Goal: Information Seeking & Learning: Learn about a topic

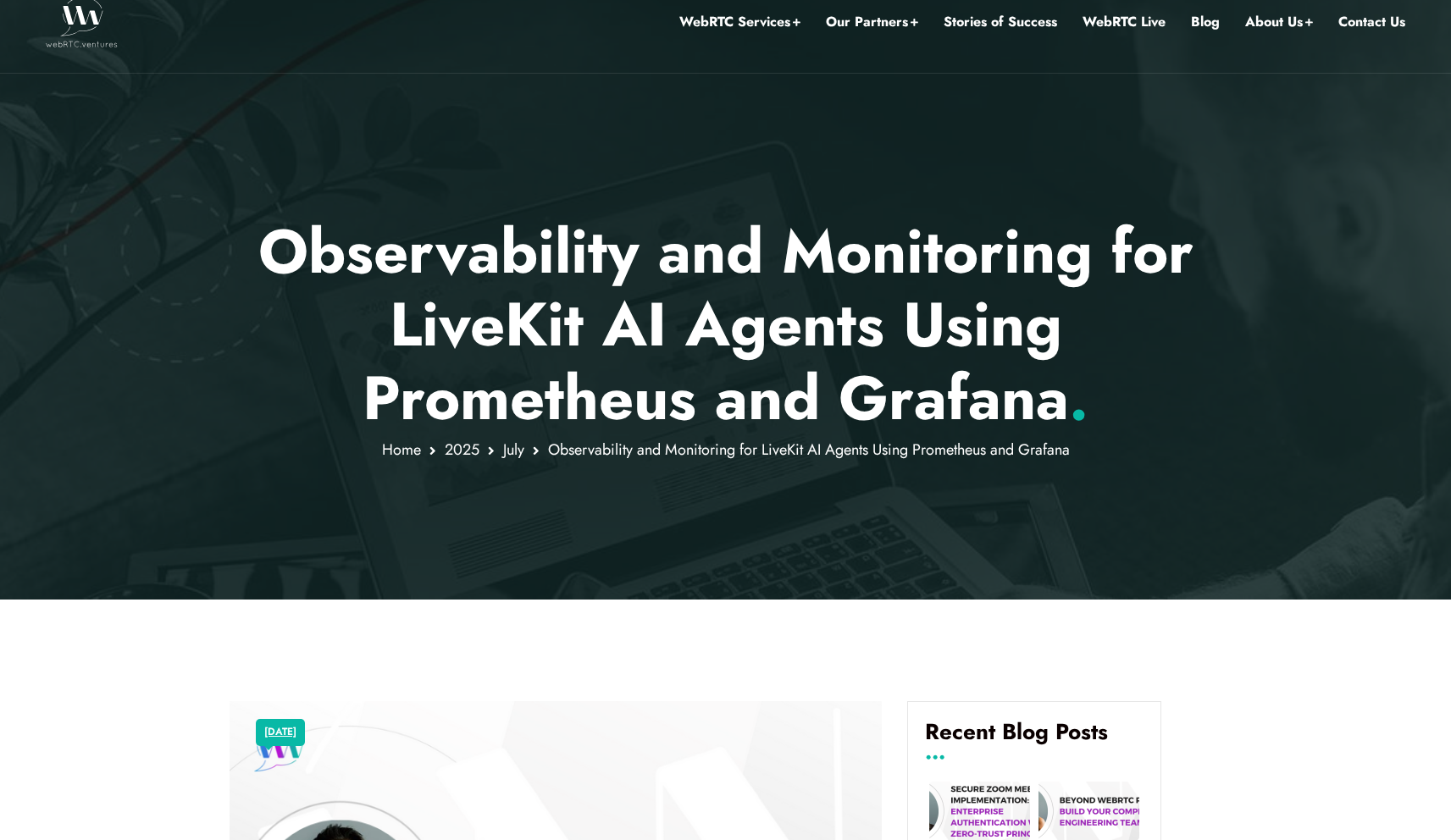
drag, startPoint x: 273, startPoint y: 256, endPoint x: 1048, endPoint y: 506, distance: 814.3
click at [1041, 508] on div "Observability and Monitoring for LiveKit AI Agents Using Prometheus and Grafana…" at bounding box center [725, 285] width 1451 height 629
click at [1048, 506] on div at bounding box center [725, 285] width 1451 height 629
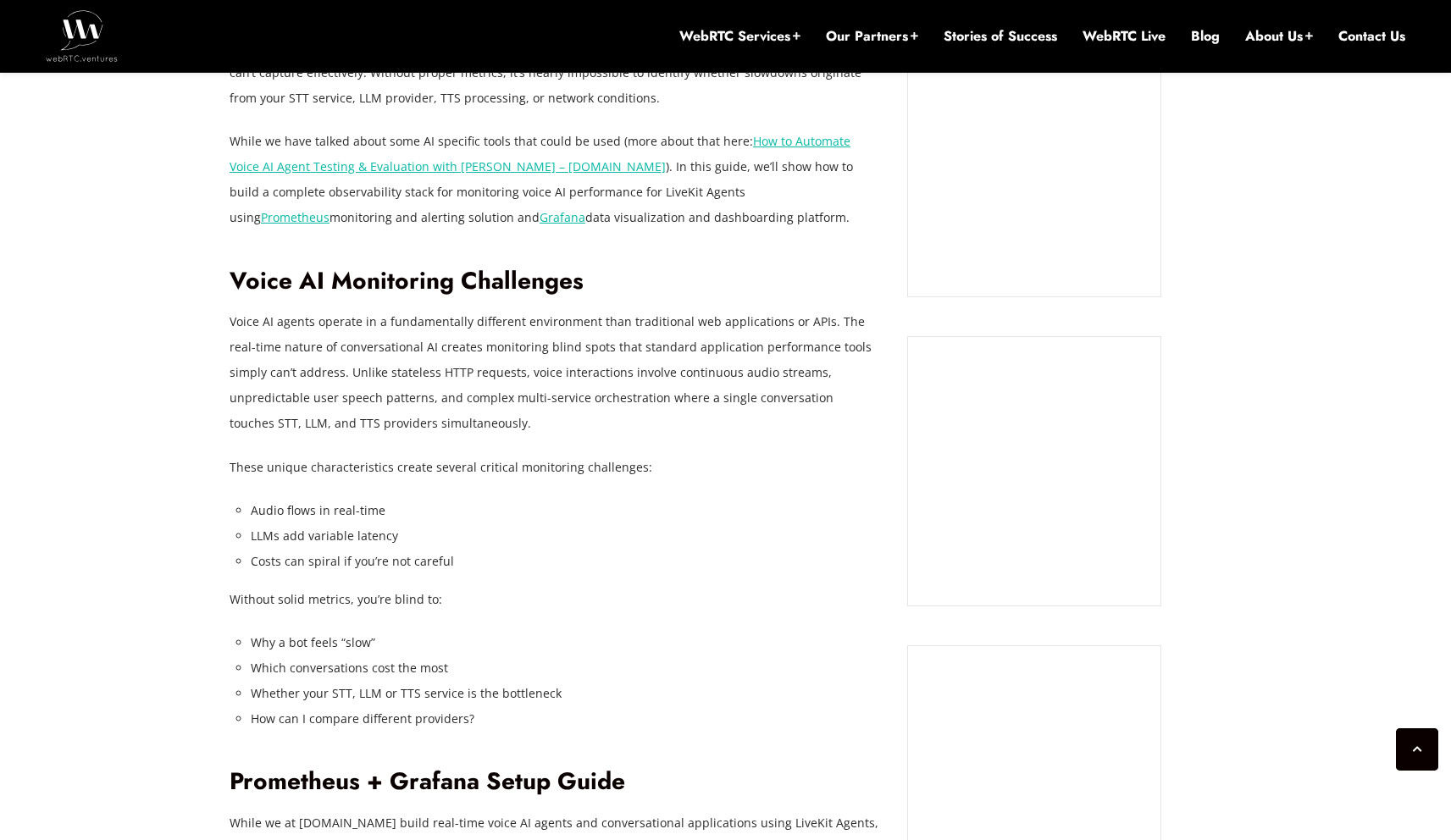
scroll to position [1578, 0]
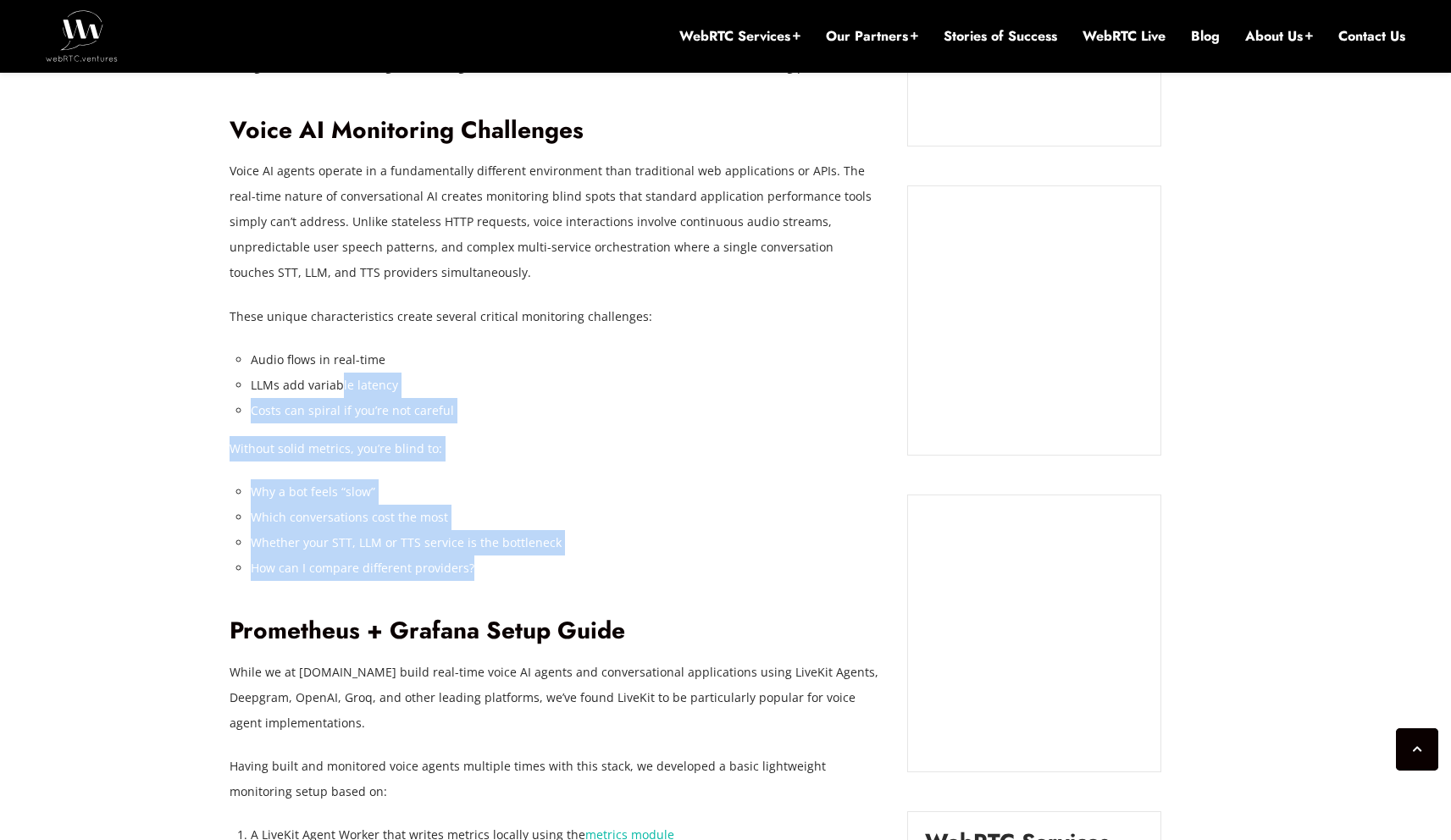
drag, startPoint x: 593, startPoint y: 556, endPoint x: 613, endPoint y: 577, distance: 29.0
click at [613, 577] on li "How can I compare different providers?" at bounding box center [566, 568] width 631 height 25
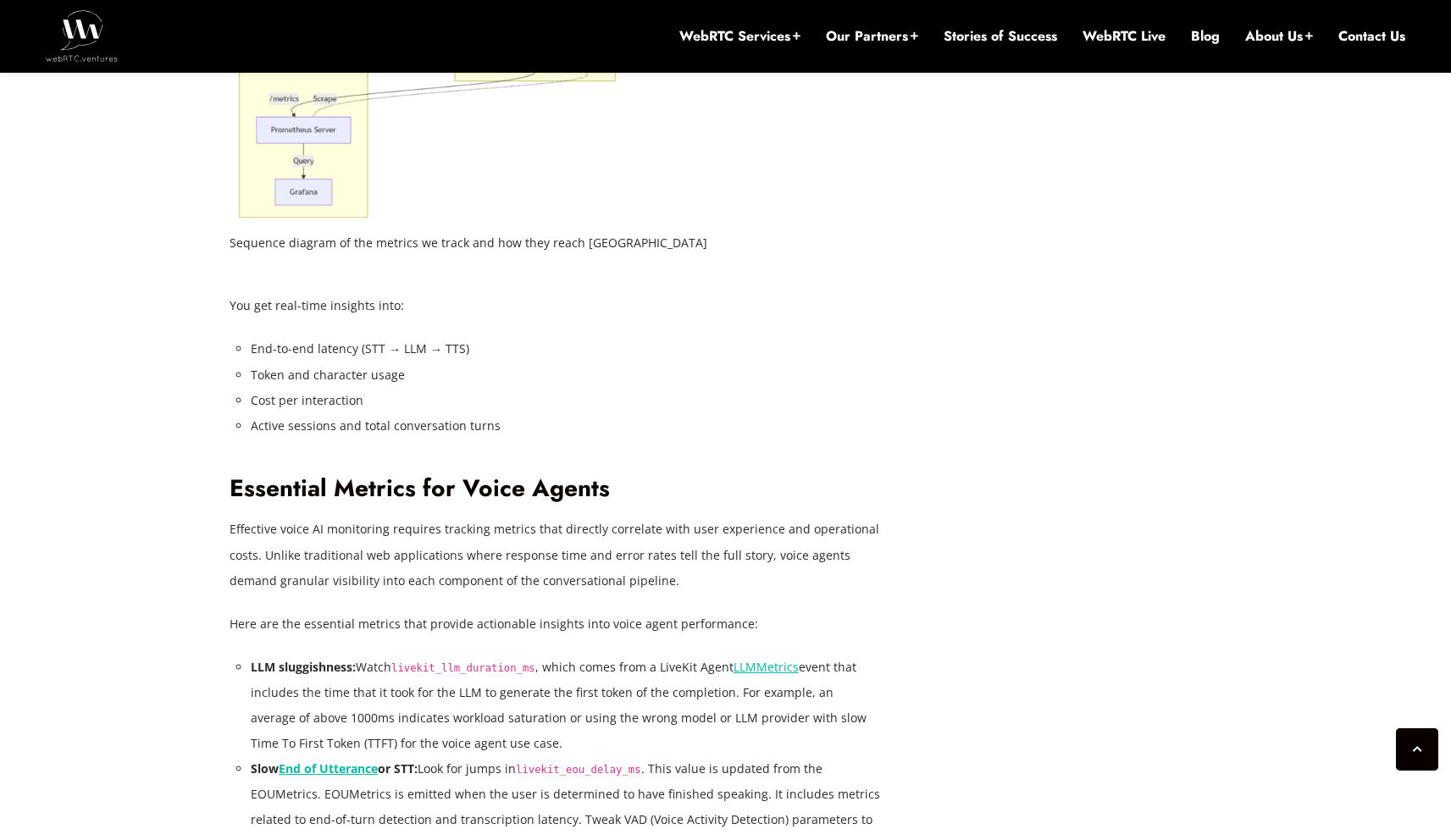
drag, startPoint x: 344, startPoint y: 495, endPoint x: 652, endPoint y: 663, distance: 350.8
click at [652, 663] on div "In a previous post, Reducing Voice Agent Latency with Parallel SLMs and LLMs , …" at bounding box center [556, 761] width 652 height 4561
click at [652, 664] on li "LLM sluggishness: Watch livekit_llm_duration_ms , which comes from a LiveKit Ag…" at bounding box center [566, 705] width 631 height 102
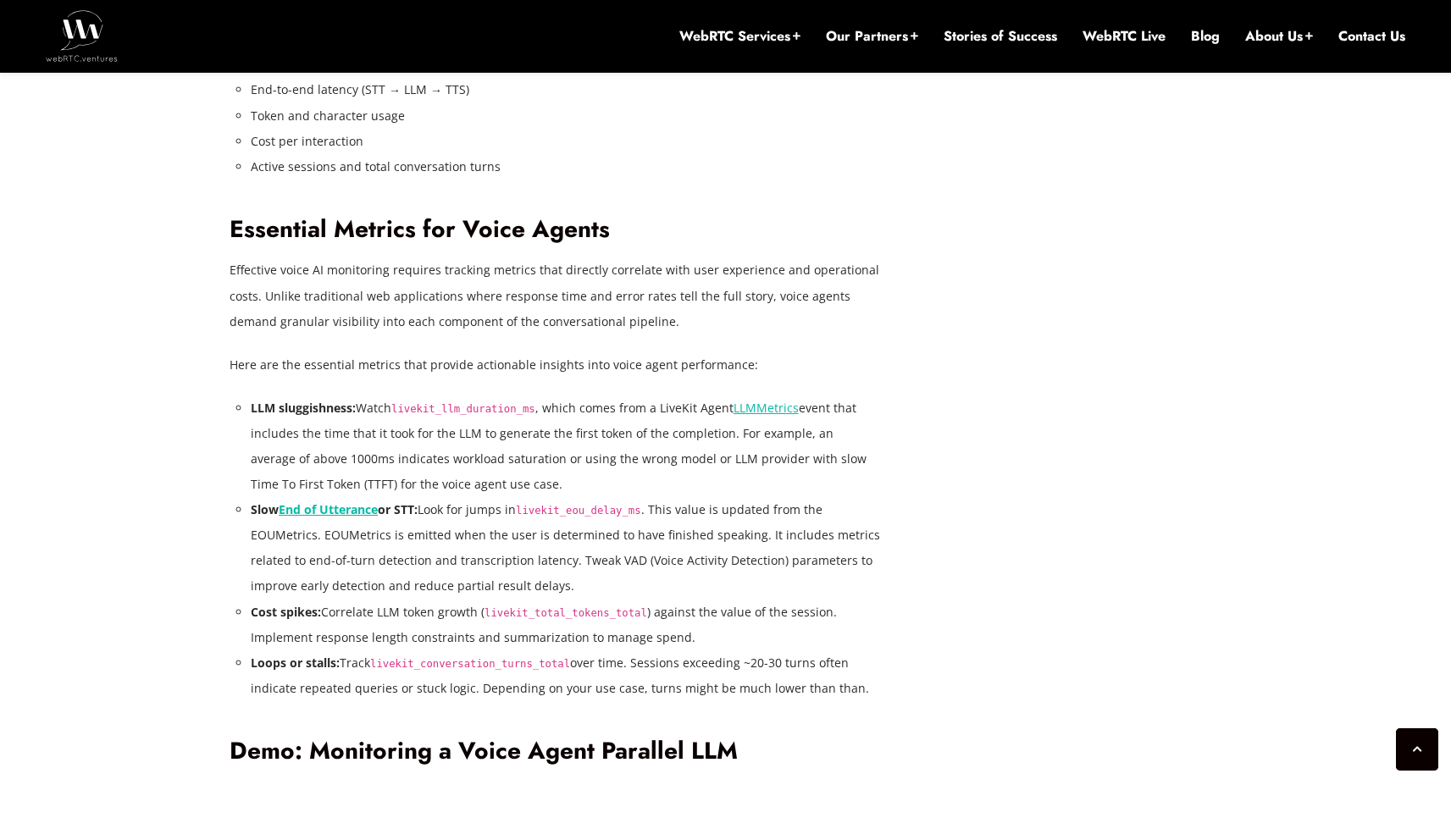
drag, startPoint x: 528, startPoint y: 508, endPoint x: 702, endPoint y: 631, distance: 213.1
click at [702, 631] on div "In a previous post, Reducing Voice Agent Latency with Parallel SLMs and LLMs , …" at bounding box center [556, 503] width 652 height 4561
click at [702, 633] on li "Cost spikes: Correlate LLM token growth ( livekit_total_tokens_total ) against …" at bounding box center [566, 625] width 631 height 51
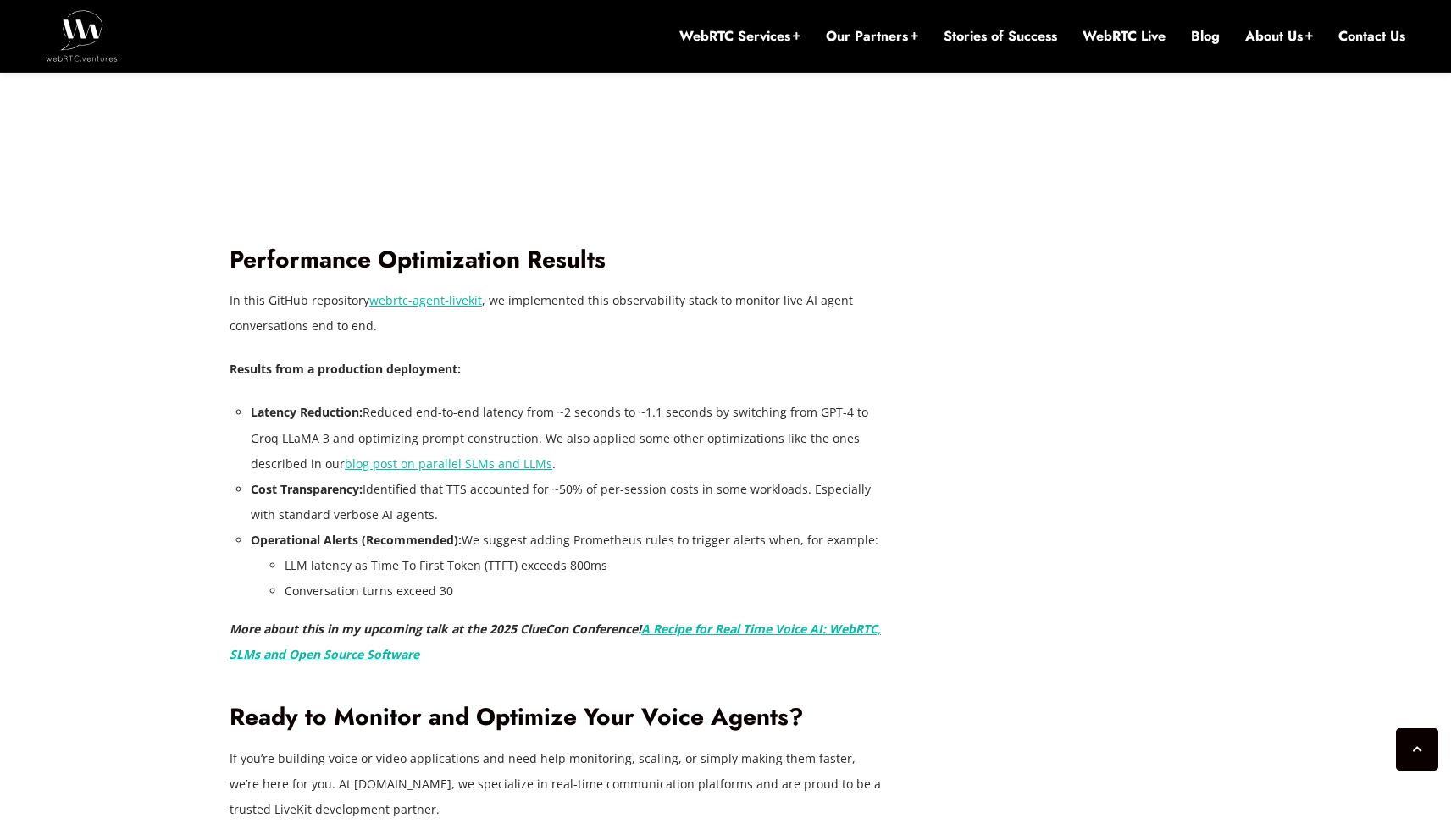
scroll to position [4618, 0]
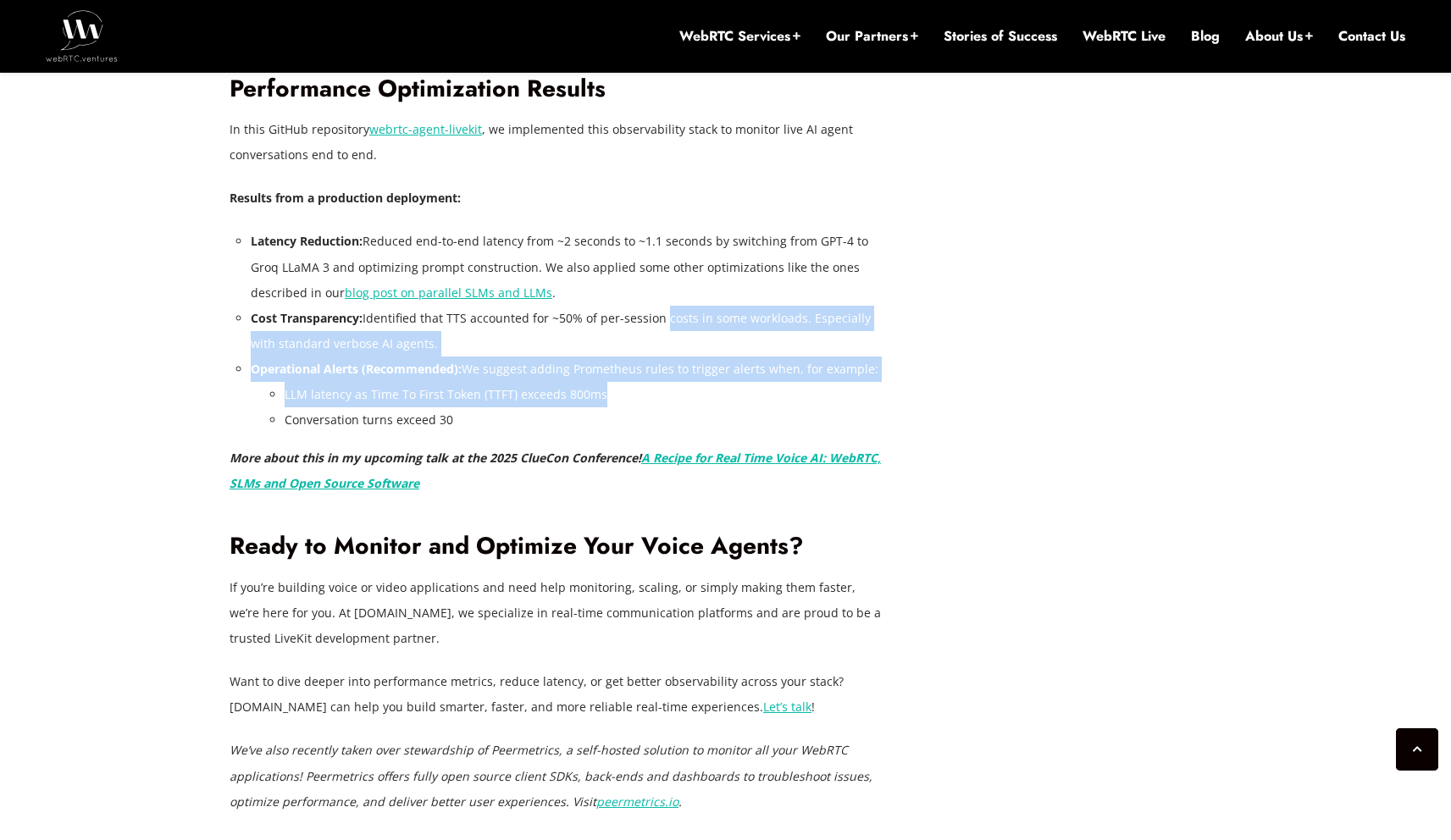
drag, startPoint x: 670, startPoint y: 386, endPoint x: 671, endPoint y: 399, distance: 13.0
click at [672, 395] on ul "Latency Reduction: Reduced end-to-end latency from ~2 seconds to ~1.1 seconds b…" at bounding box center [566, 331] width 631 height 204
click at [669, 400] on li "LLM latency as Time To First Token (TTFT) exceeds 800ms" at bounding box center [583, 394] width 597 height 25
drag, startPoint x: 682, startPoint y: 423, endPoint x: 687, endPoint y: 313, distance: 110.1
click at [689, 319] on ul "Latency Reduction: Reduced end-to-end latency from ~2 seconds to ~1.1 seconds b…" at bounding box center [566, 331] width 631 height 204
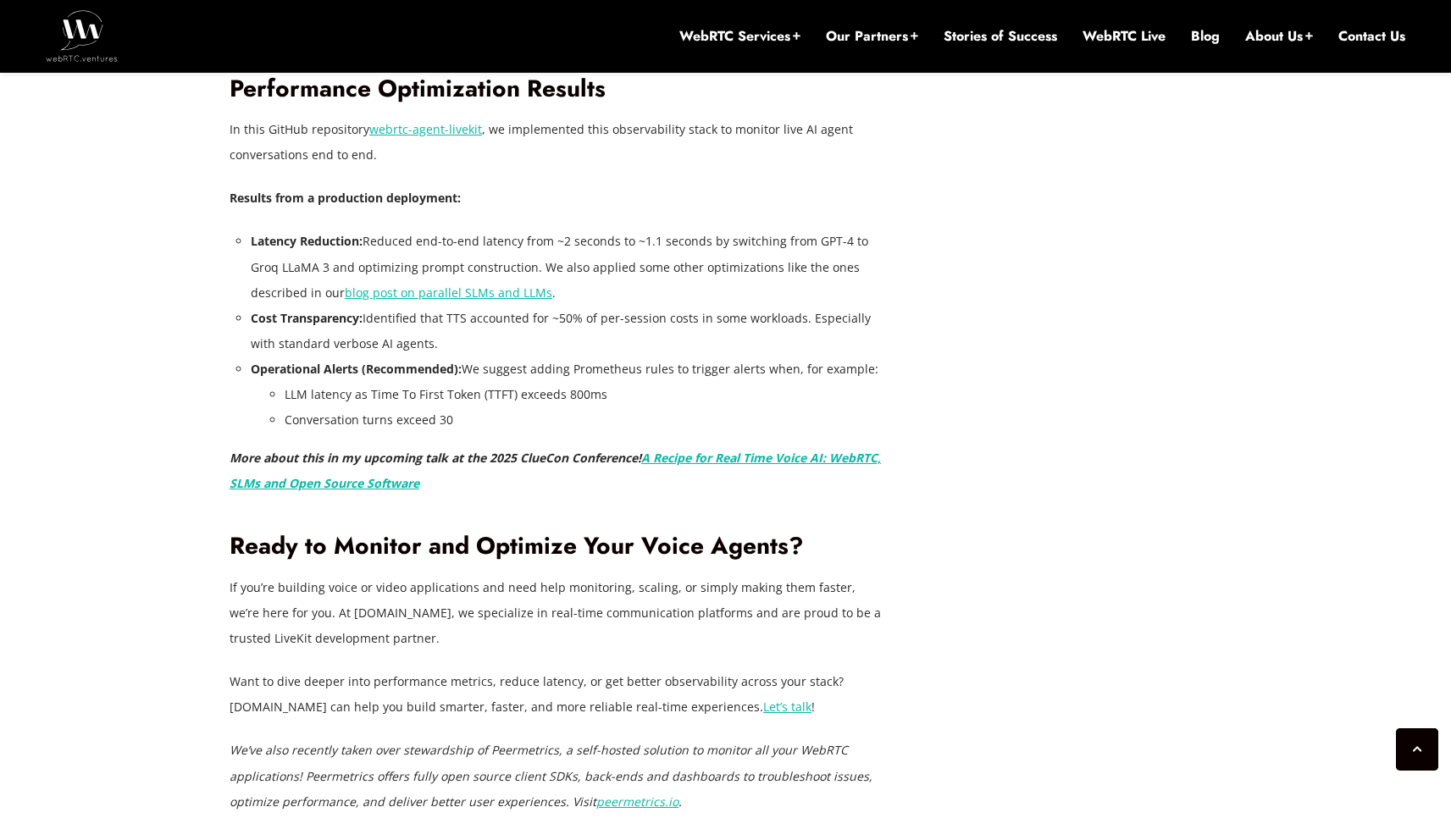
click at [683, 309] on li "Cost Transparency: Identified that TTS accounted for ~50% of per-session costs …" at bounding box center [566, 331] width 631 height 51
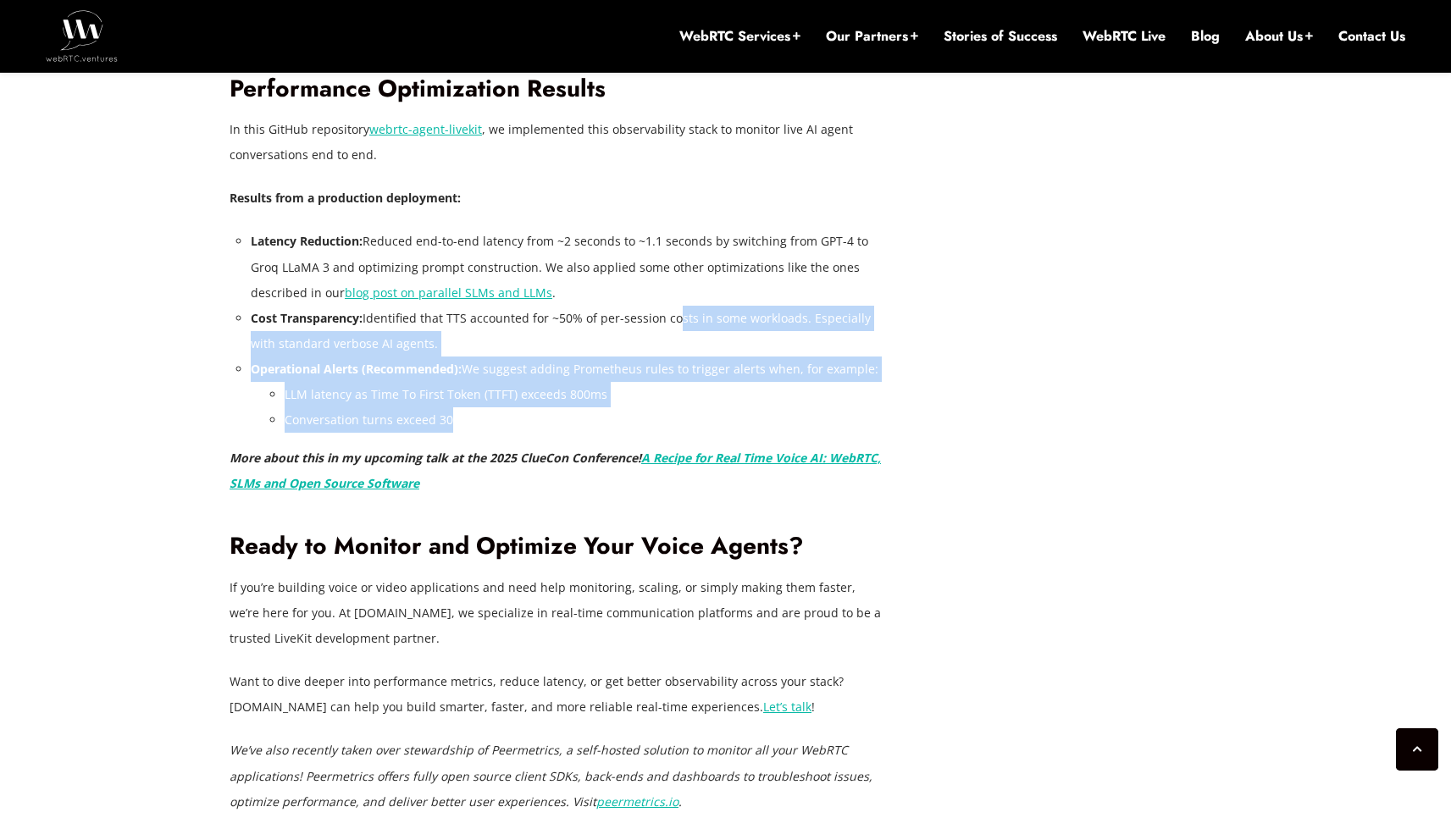
drag, startPoint x: 672, startPoint y: 308, endPoint x: 695, endPoint y: 431, distance: 125.1
click at [699, 431] on ul "Latency Reduction: Reduced end-to-end latency from ~2 seconds to ~1.1 seconds b…" at bounding box center [566, 331] width 631 height 204
click at [694, 428] on li "Conversation turns exceed 30" at bounding box center [583, 420] width 597 height 25
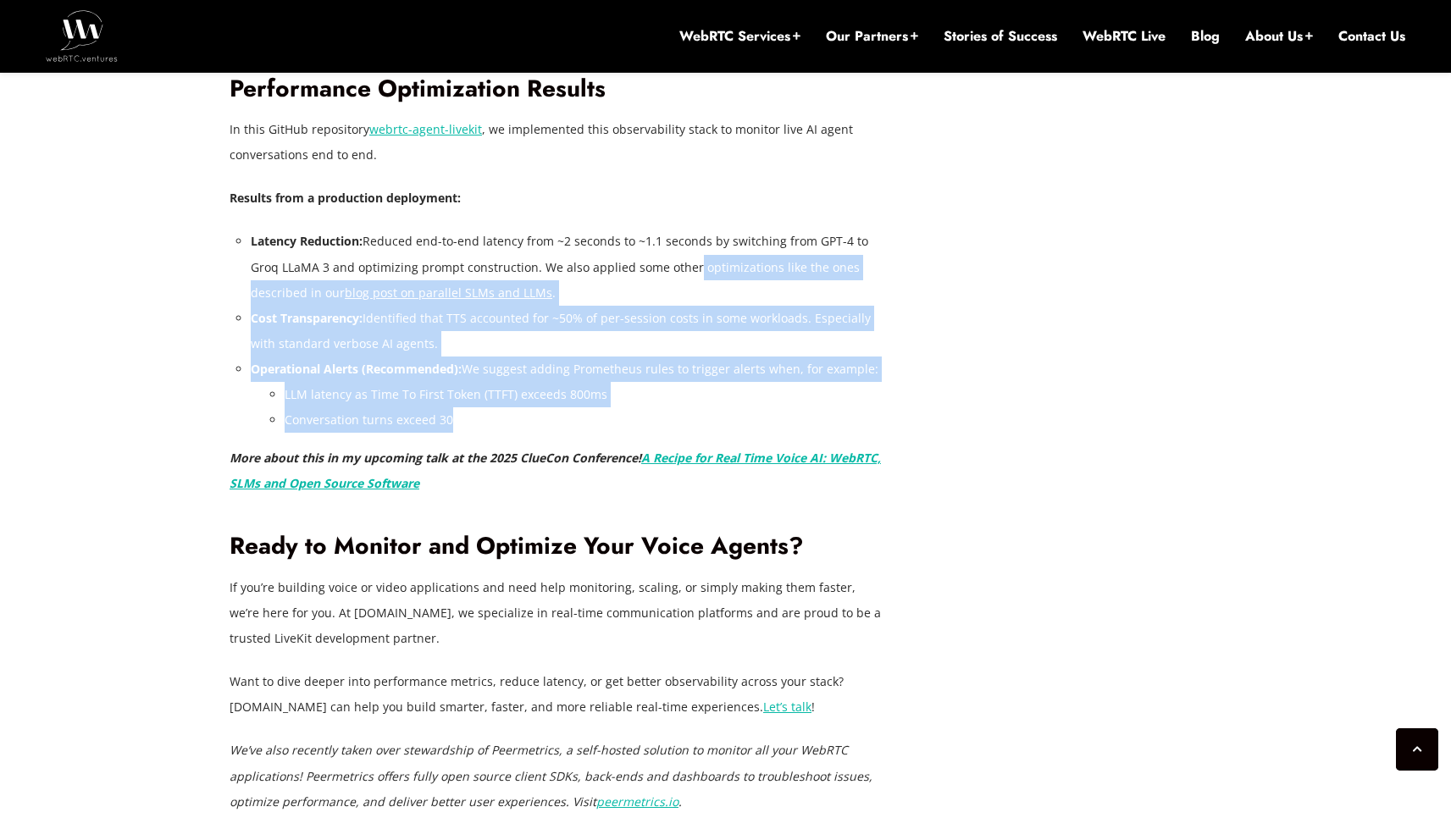
drag, startPoint x: 713, startPoint y: 426, endPoint x: 673, endPoint y: 221, distance: 208.9
click at [685, 247] on ul "Latency Reduction: Reduced end-to-end latency from ~2 seconds to ~1.1 seconds b…" at bounding box center [566, 331] width 631 height 204
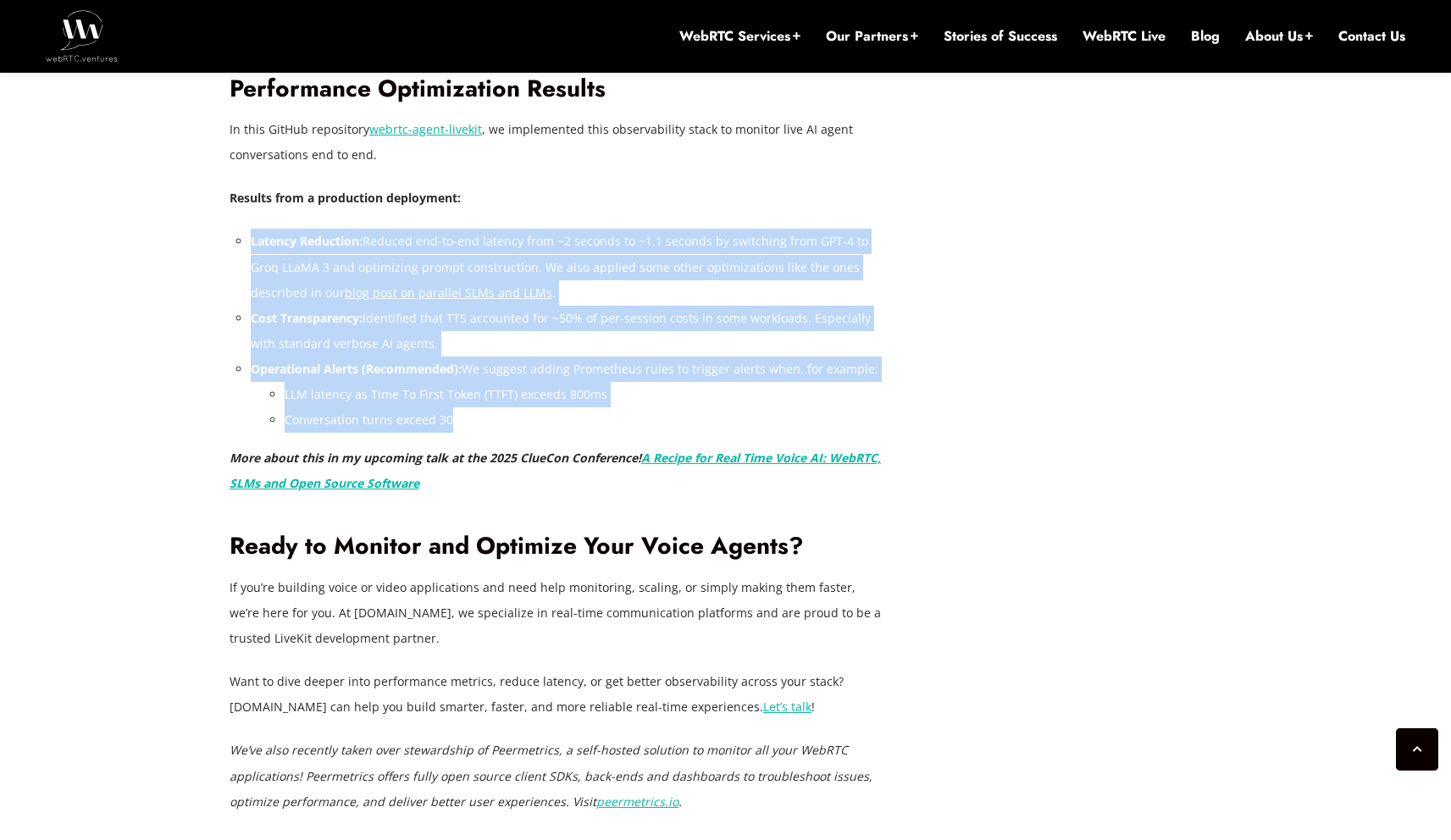
drag, startPoint x: 647, startPoint y: 286, endPoint x: 681, endPoint y: 417, distance: 135.3
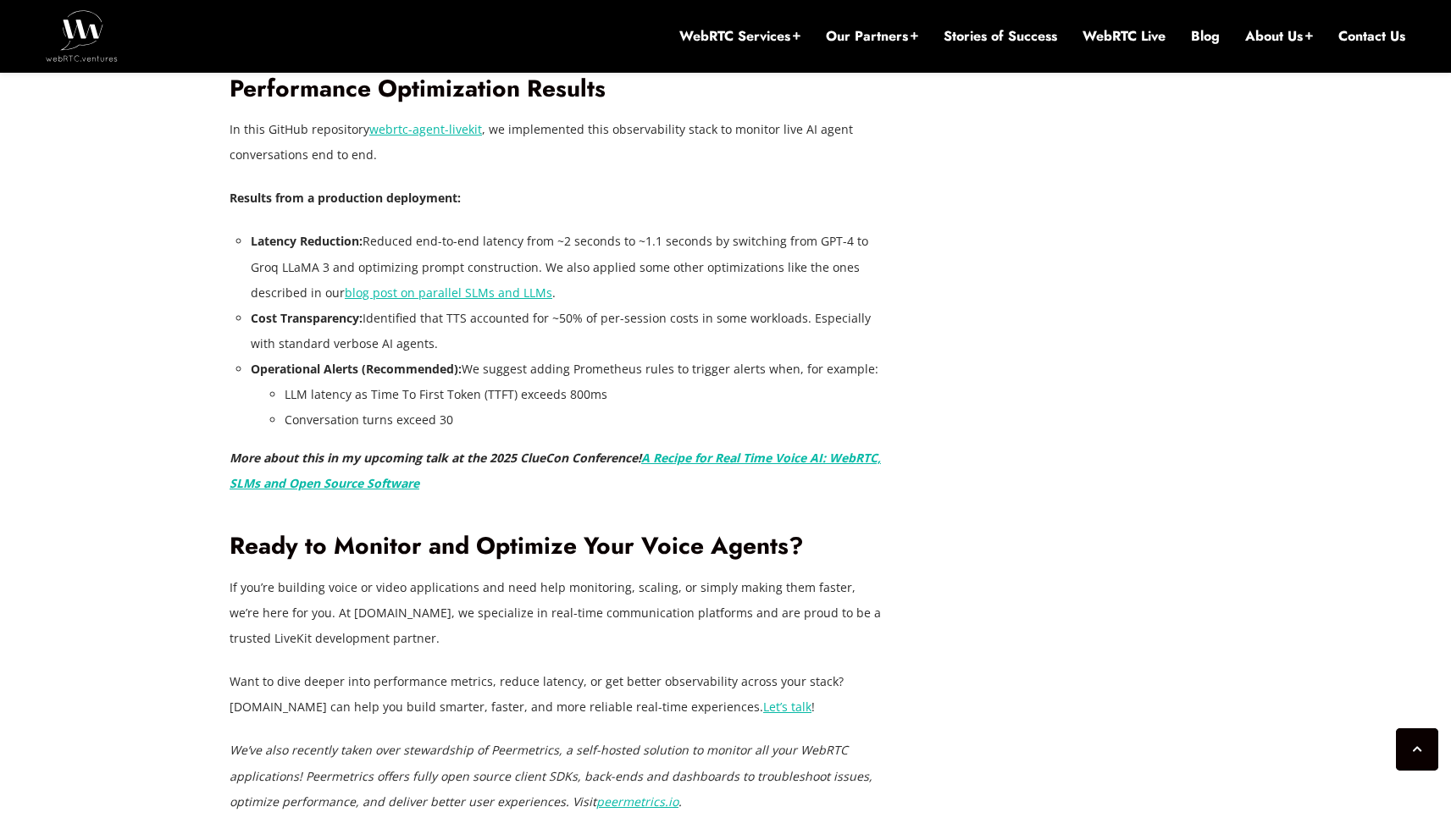
click at [646, 382] on li "Operational Alerts (Recommended): We suggest adding Prometheus rules to trigger…" at bounding box center [566, 394] width 631 height 76
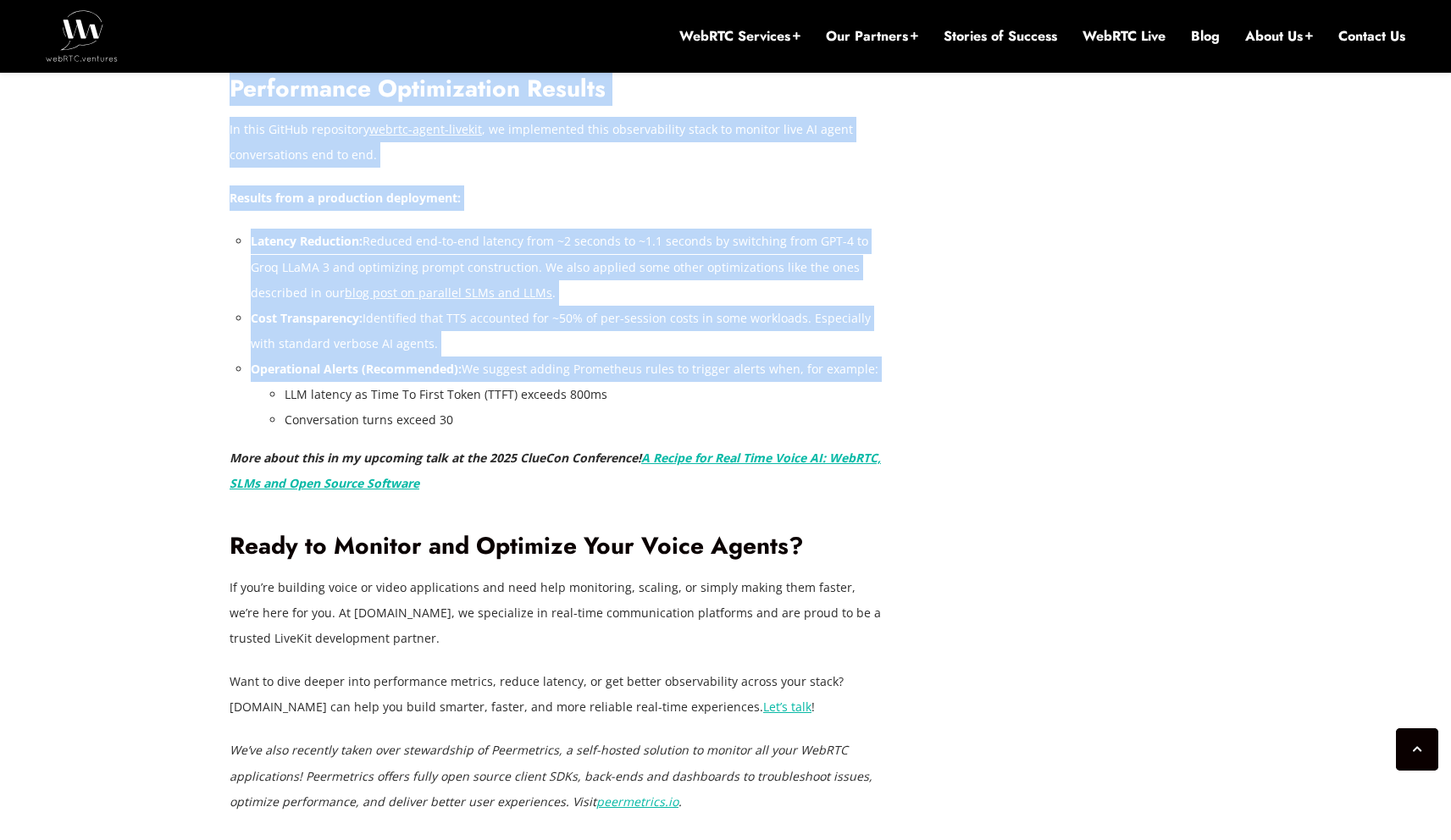
drag, startPoint x: 372, startPoint y: 247, endPoint x: 545, endPoint y: 383, distance: 220.1
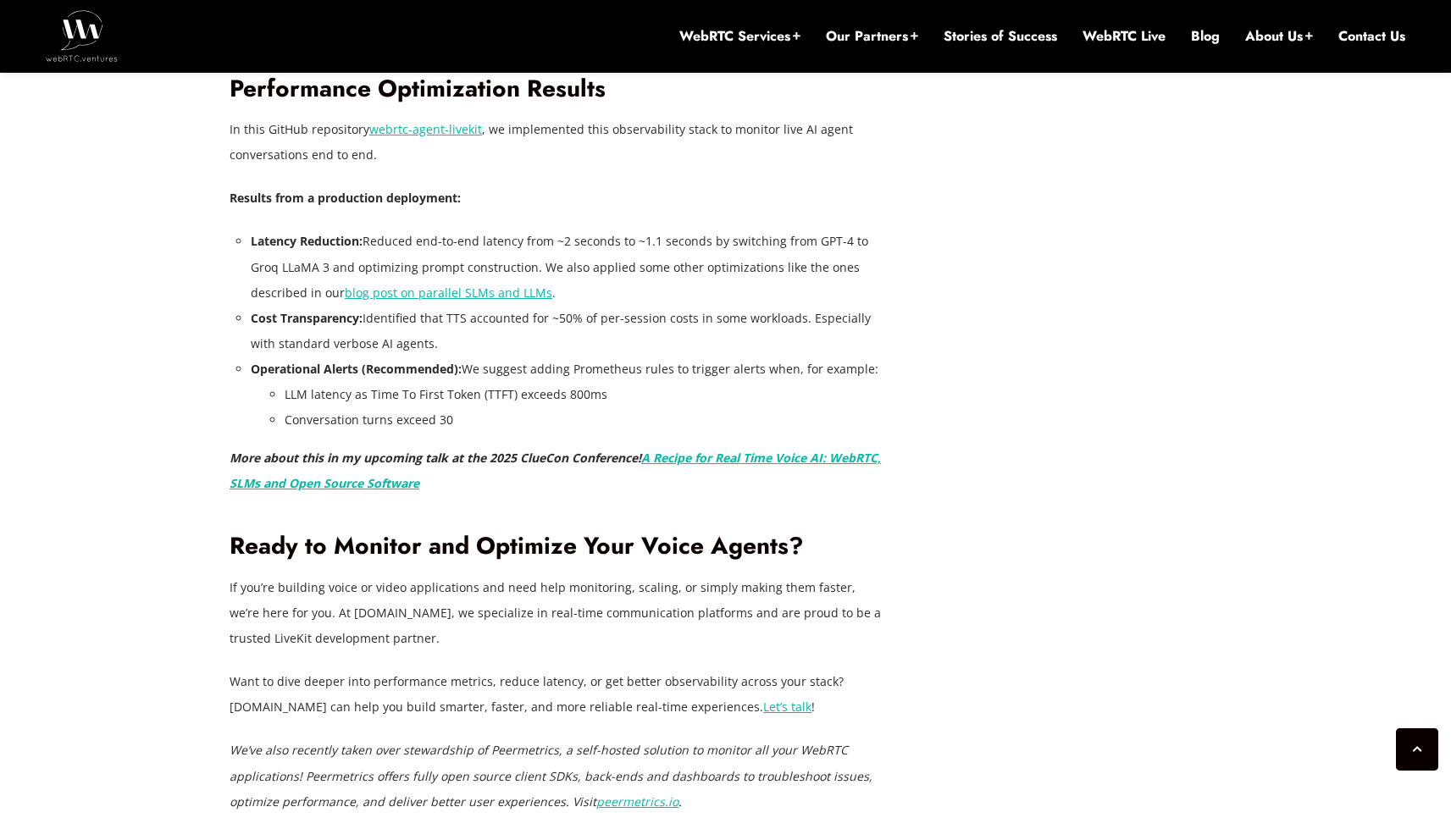
drag, startPoint x: 549, startPoint y: 383, endPoint x: 595, endPoint y: 403, distance: 50.2
click at [549, 383] on li "LLM latency as Time To First Token (TTFT) exceeds 800ms" at bounding box center [583, 394] width 597 height 25
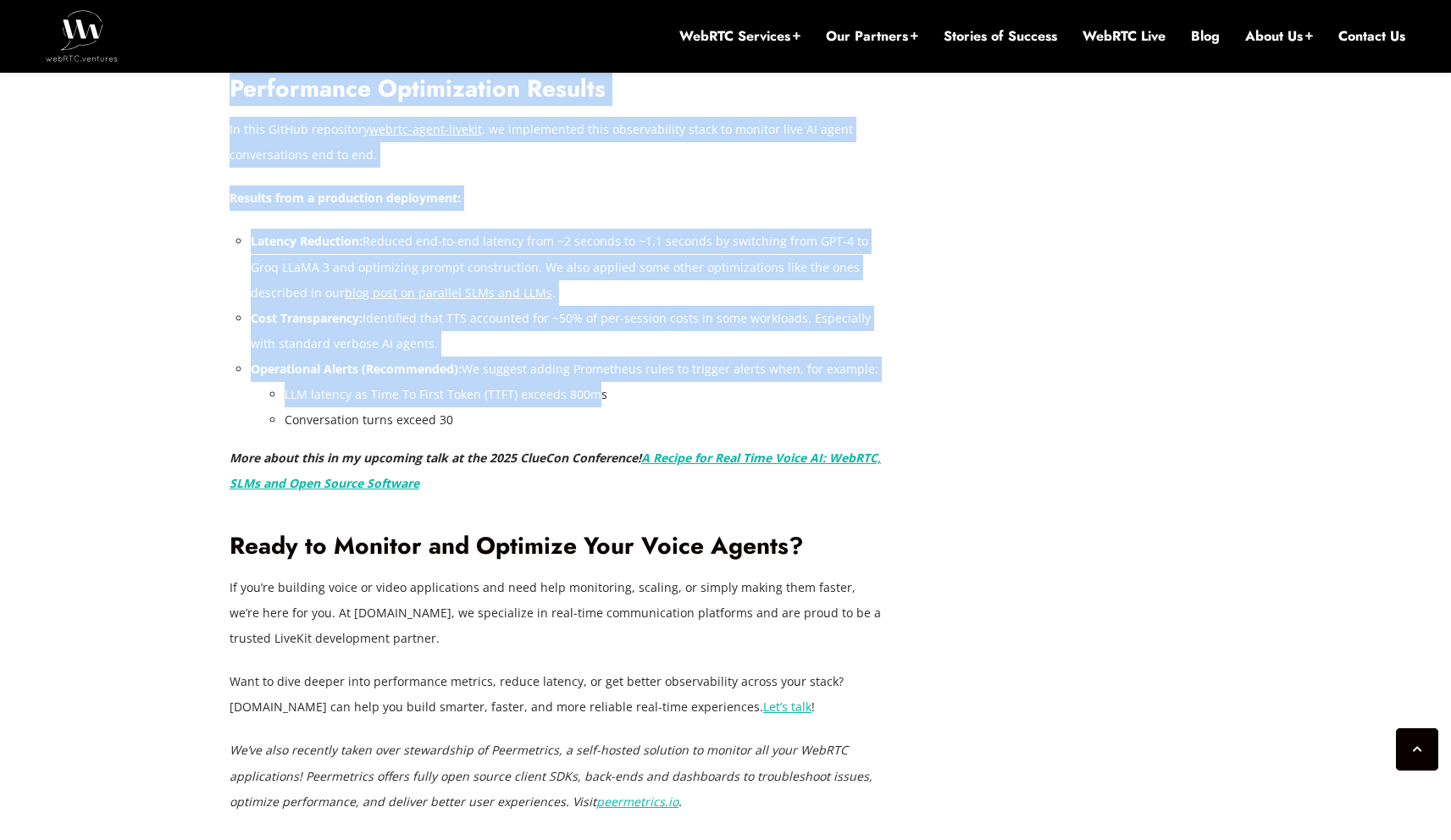
drag, startPoint x: 595, startPoint y: 403, endPoint x: 203, endPoint y: 214, distance: 435.2
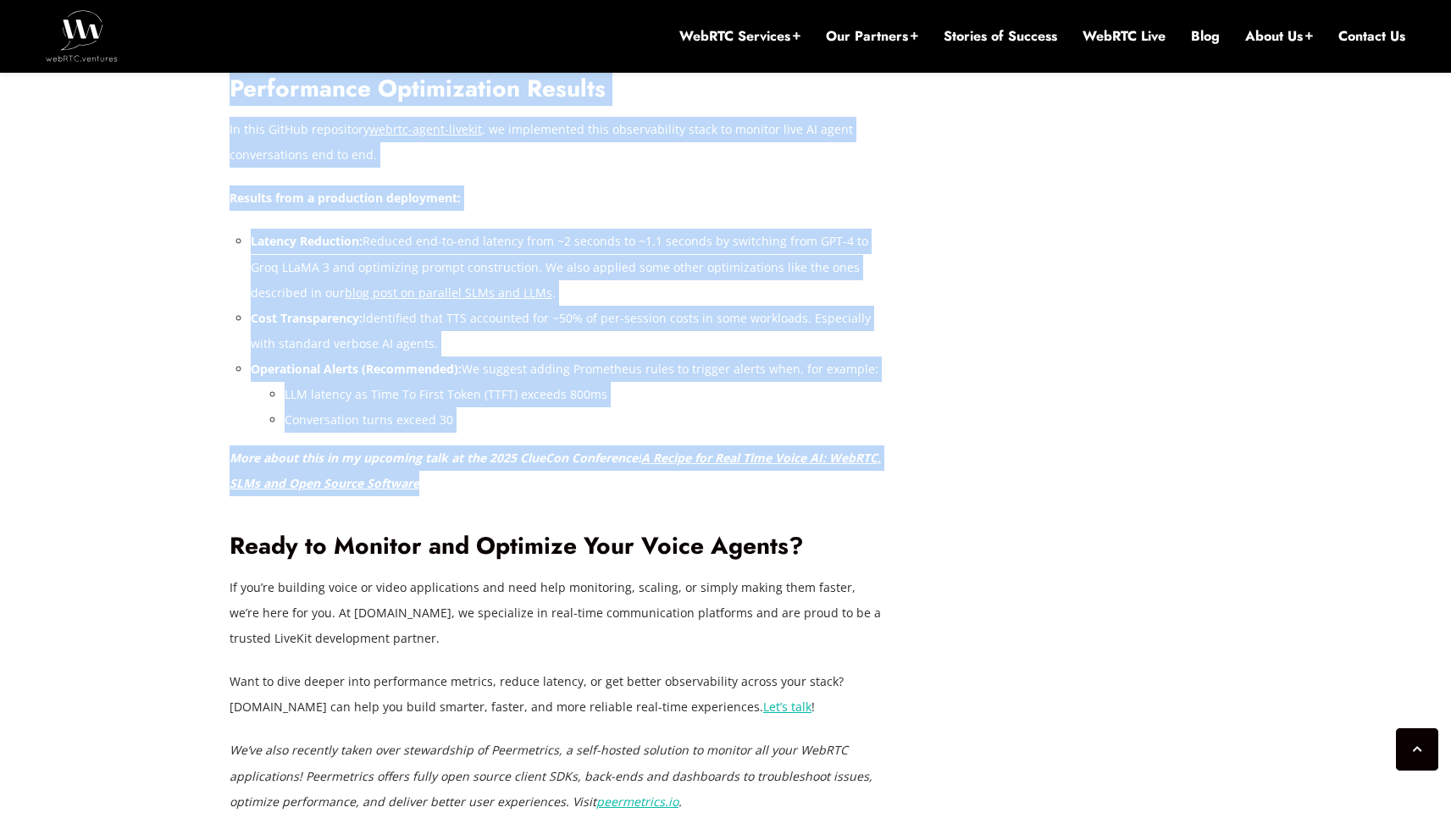
drag, startPoint x: 213, startPoint y: 238, endPoint x: 607, endPoint y: 484, distance: 464.5
click at [619, 415] on li "Conversation turns exceed 30" at bounding box center [583, 420] width 597 height 25
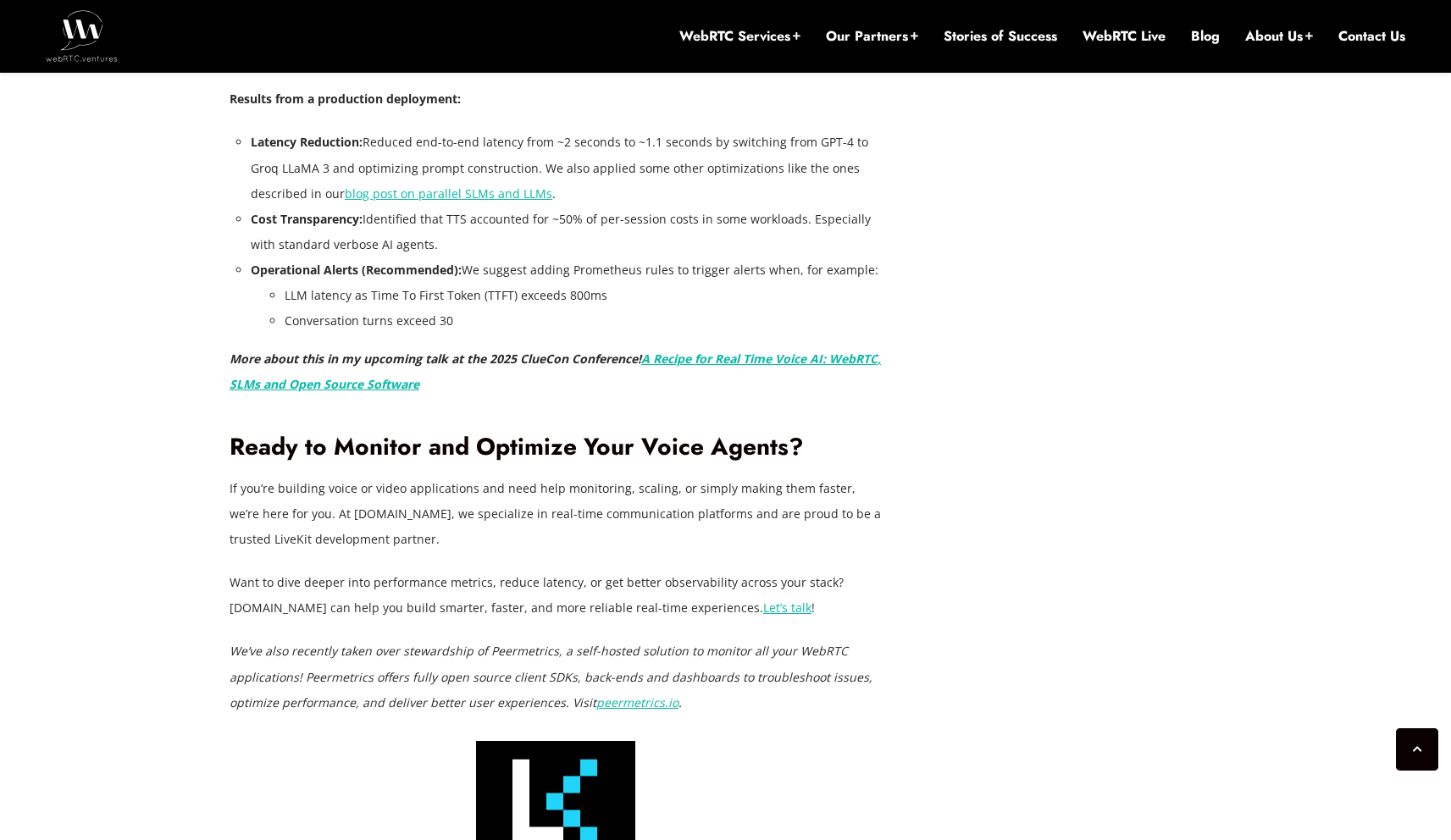
scroll to position [4720, 0]
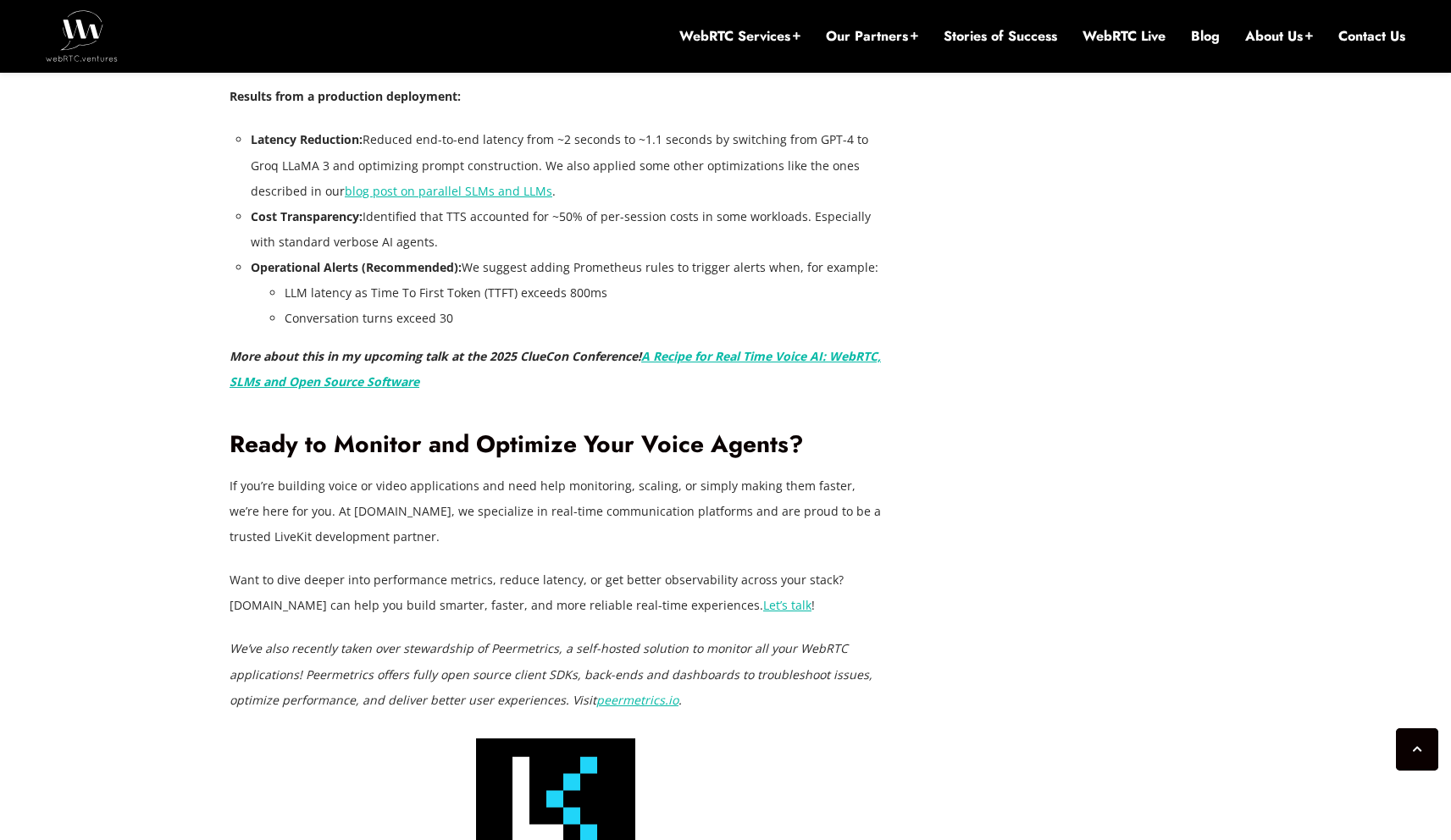
drag, startPoint x: 260, startPoint y: 446, endPoint x: 177, endPoint y: 422, distance: 86.4
click at [260, 446] on h2 "Ready to Monitor and Optimize Your Voice Agents?" at bounding box center [556, 445] width 652 height 30
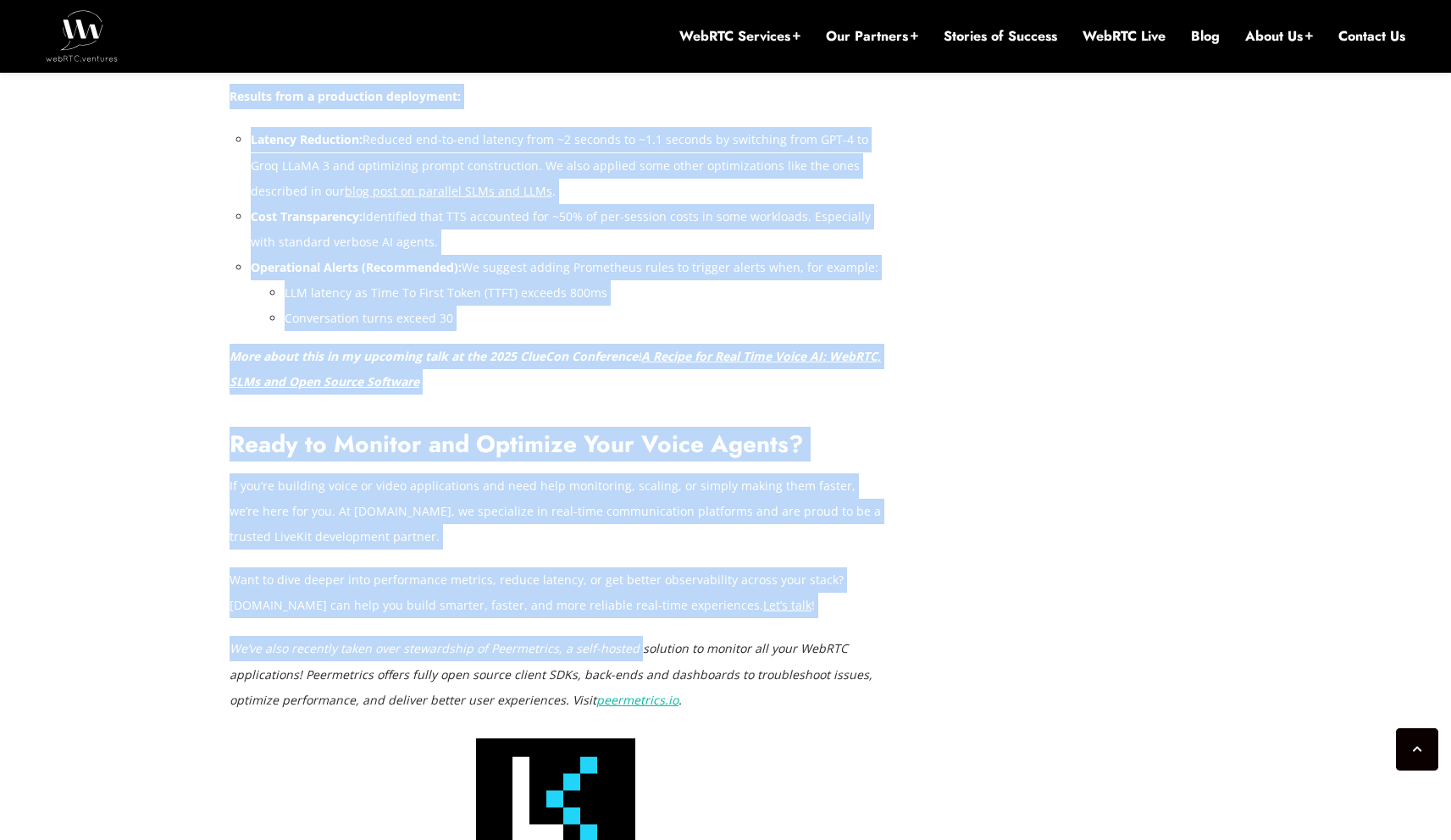
drag, startPoint x: 208, startPoint y: 437, endPoint x: 633, endPoint y: 644, distance: 472.7
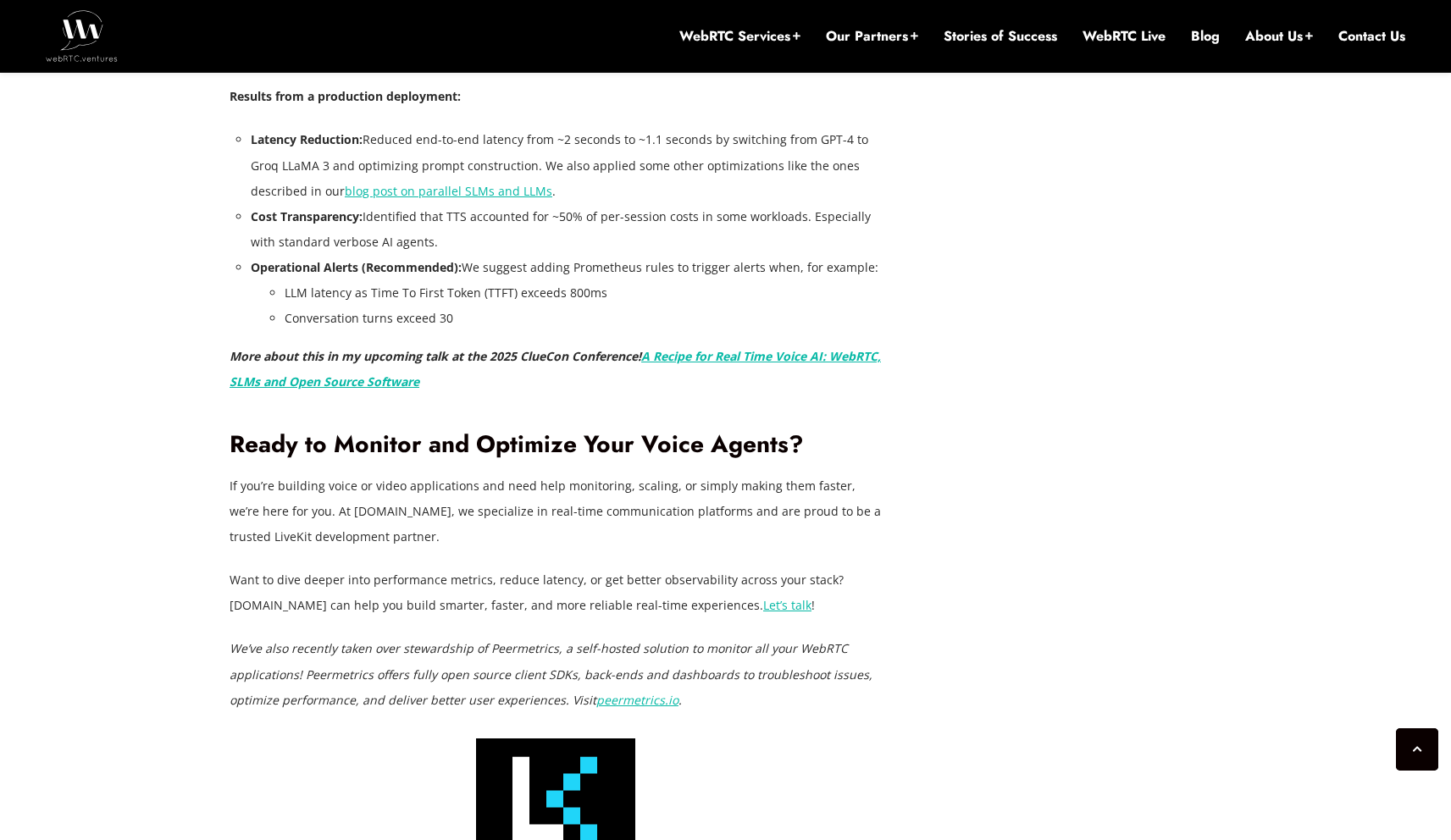
click at [634, 644] on em "We’ve also recently taken over stewardship of Peermetrics, a self-hosted soluti…" at bounding box center [551, 674] width 643 height 67
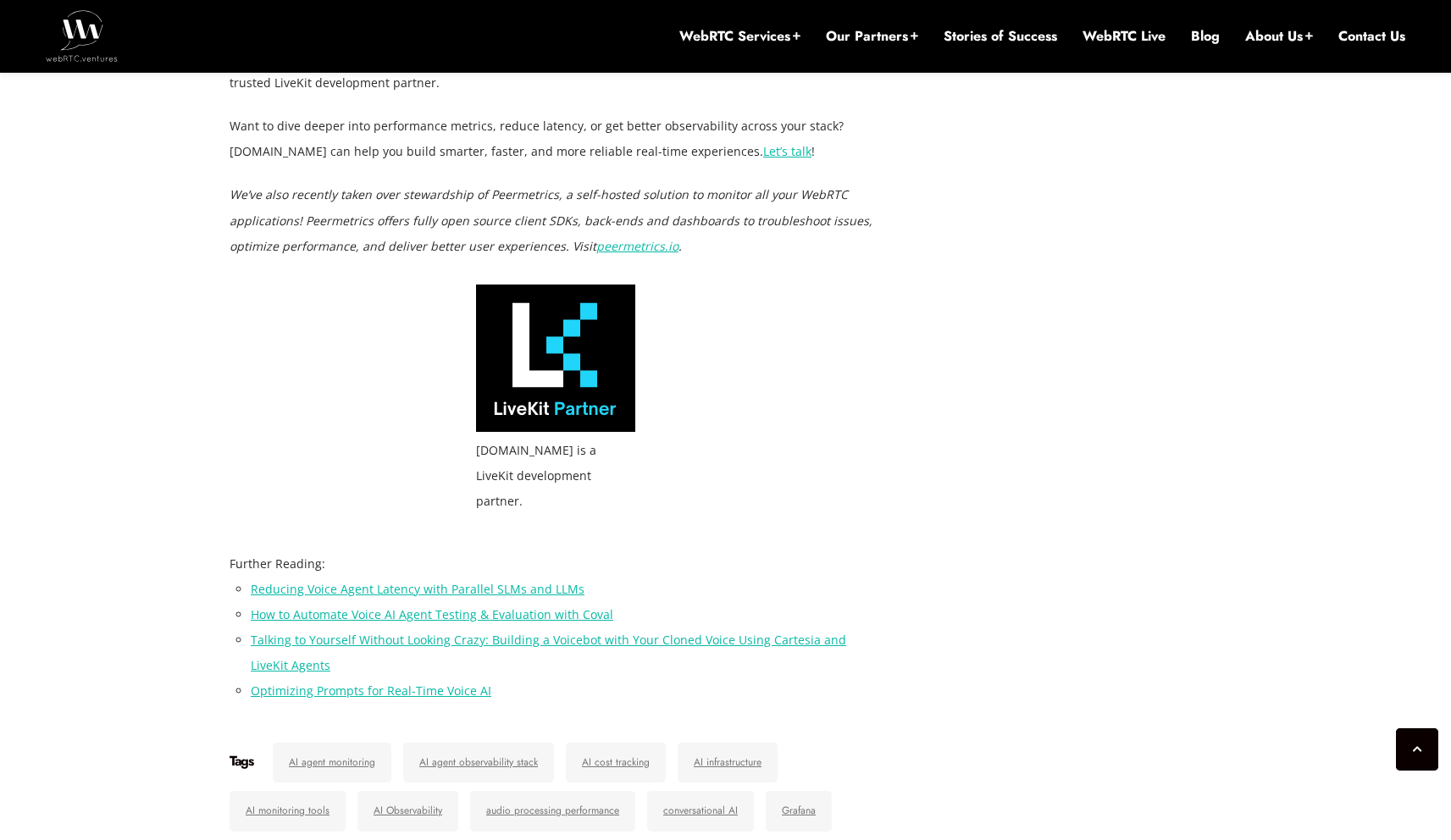
scroll to position [4898, 0]
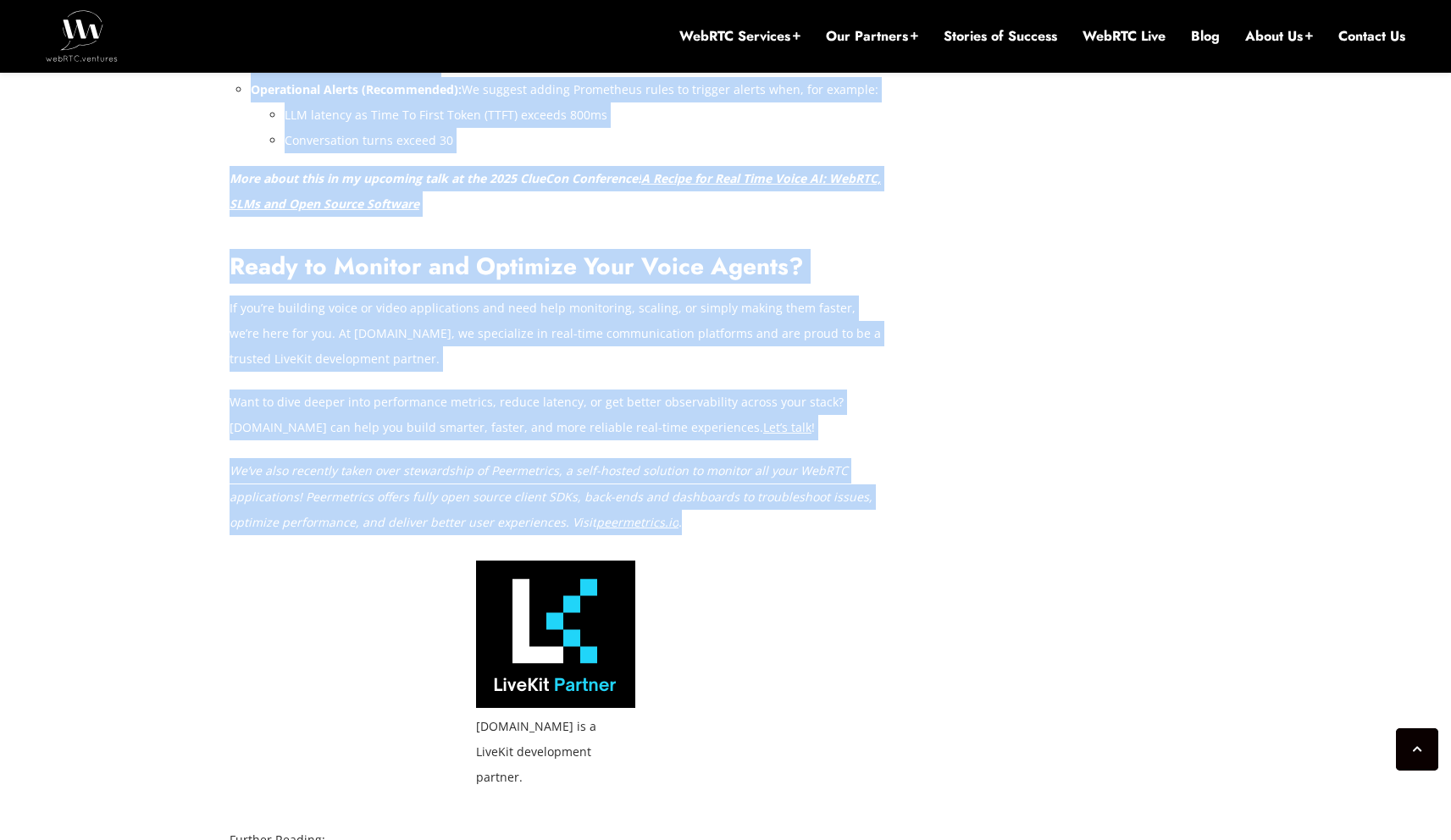
drag, startPoint x: 589, startPoint y: 357, endPoint x: 751, endPoint y: 527, distance: 234.8
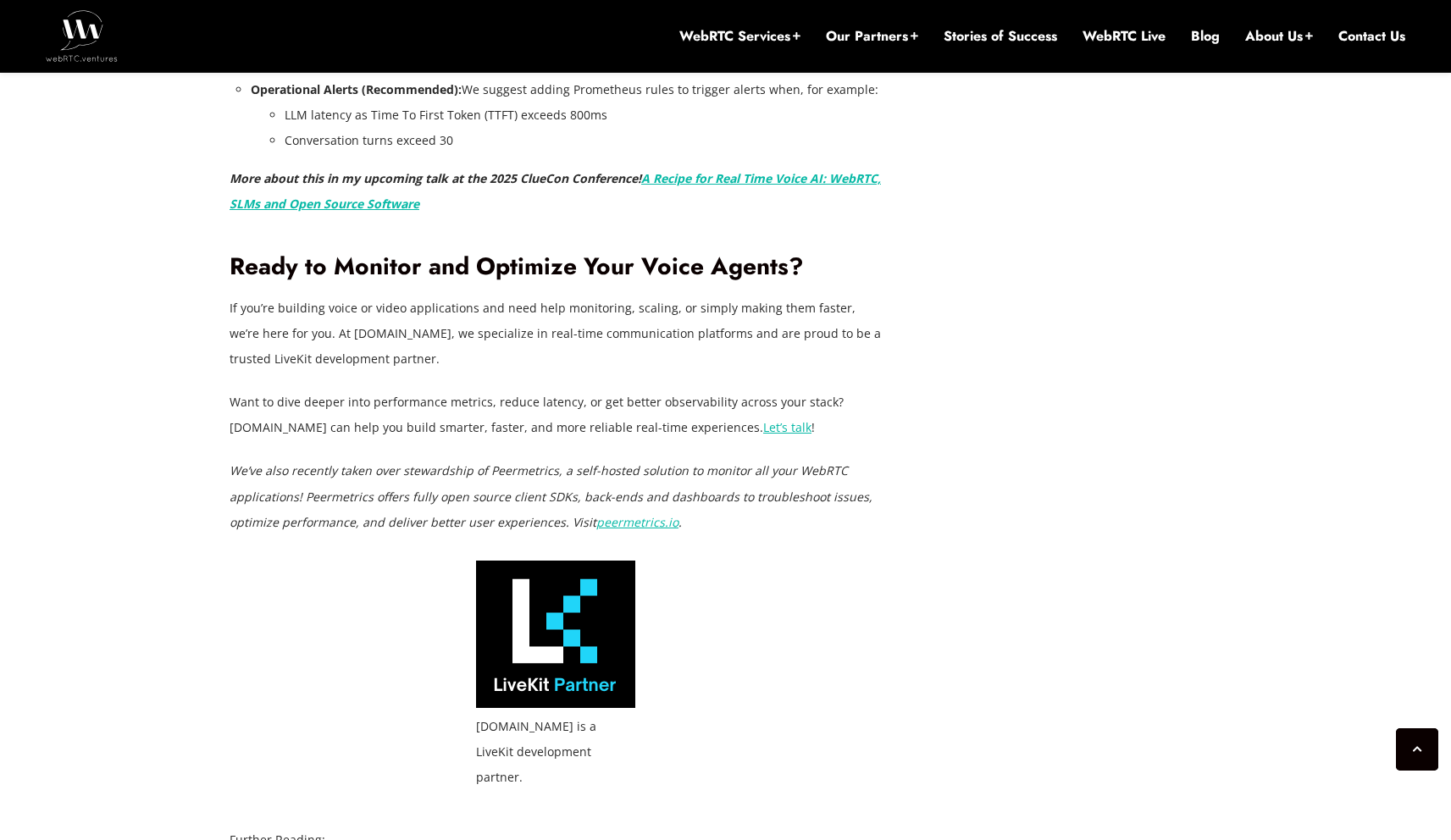
drag, startPoint x: 751, startPoint y: 527, endPoint x: 762, endPoint y: 531, distance: 11.7
click at [751, 527] on p "We’ve also recently taken over stewardship of Peermetrics, a self-hosted soluti…" at bounding box center [556, 496] width 652 height 76
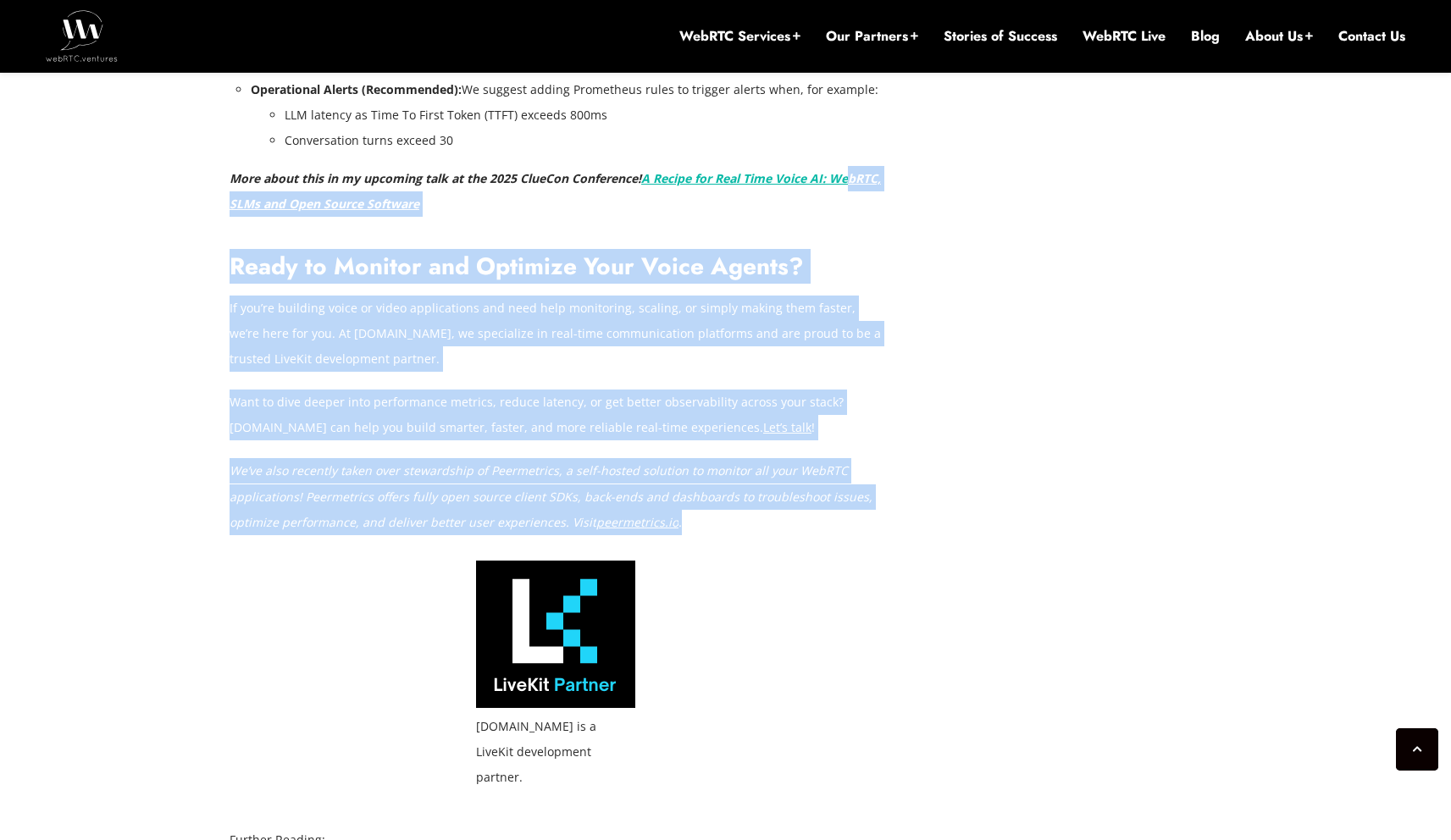
drag, startPoint x: 375, startPoint y: 285, endPoint x: 250, endPoint y: 209, distance: 146.3
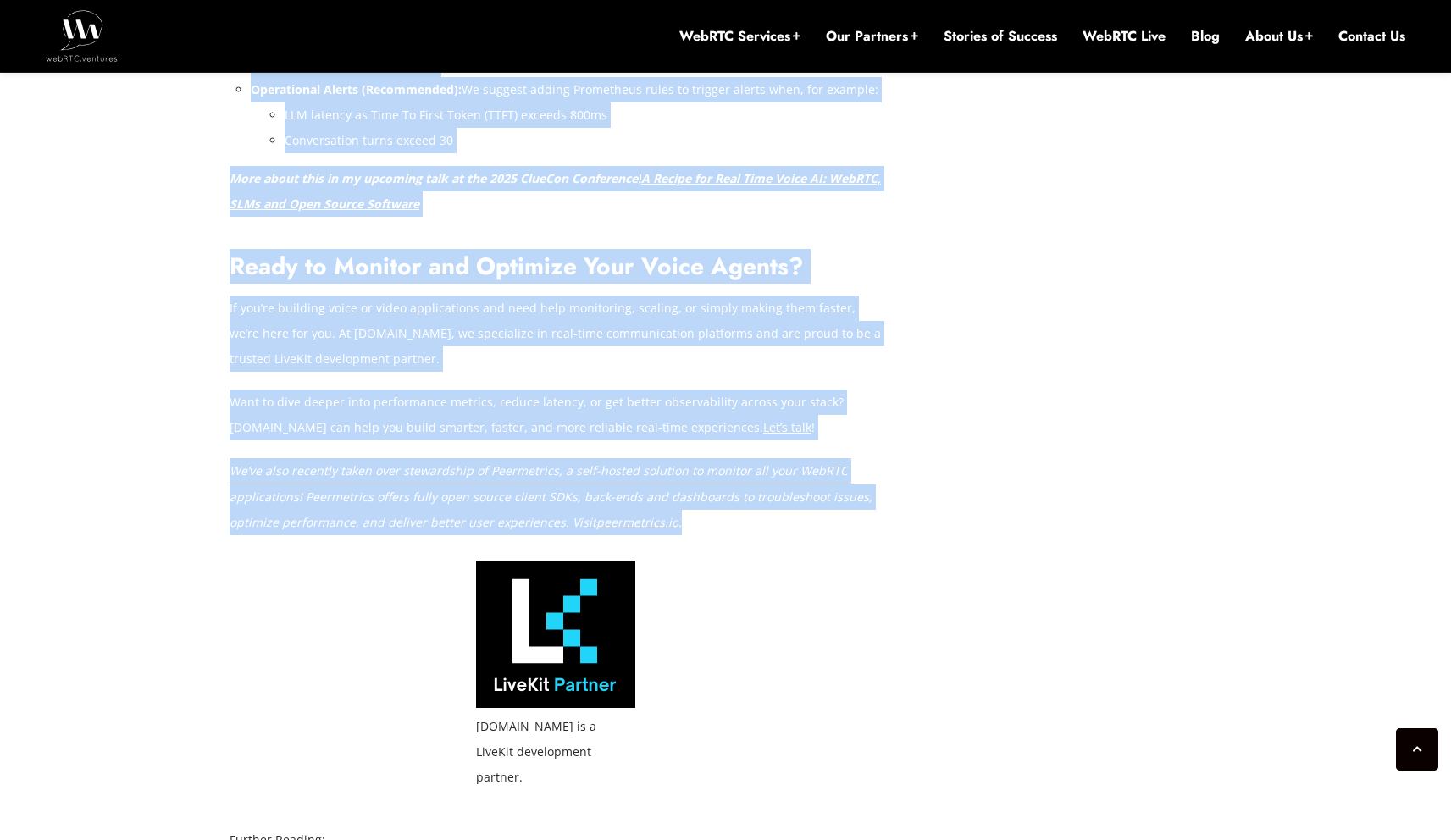
click at [754, 530] on p "We’ve also recently taken over stewardship of Peermetrics, a self-hosted soluti…" at bounding box center [556, 496] width 652 height 76
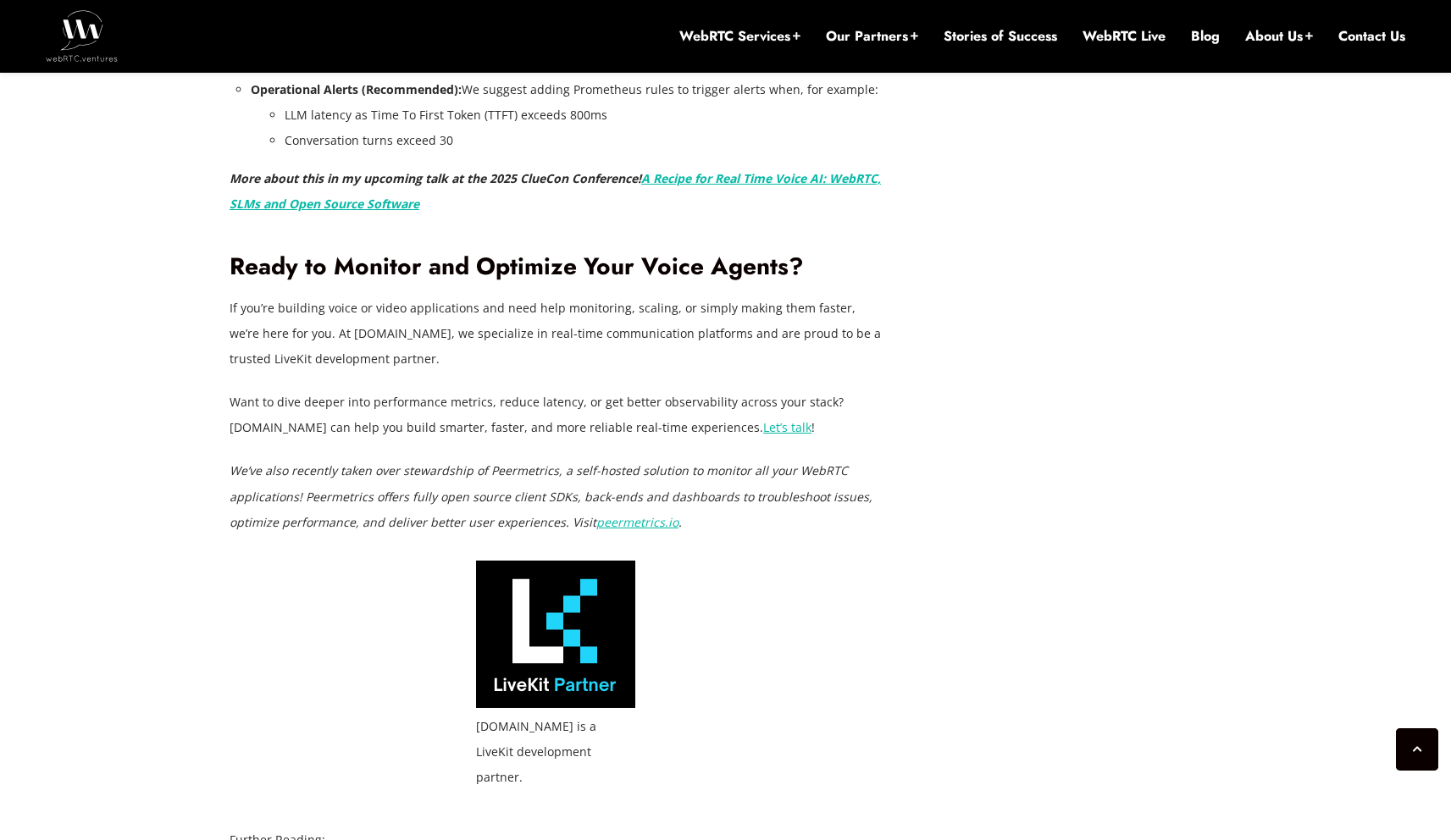
click at [631, 255] on h2 "Ready to Monitor and Optimize Your Voice Agents?" at bounding box center [556, 267] width 652 height 30
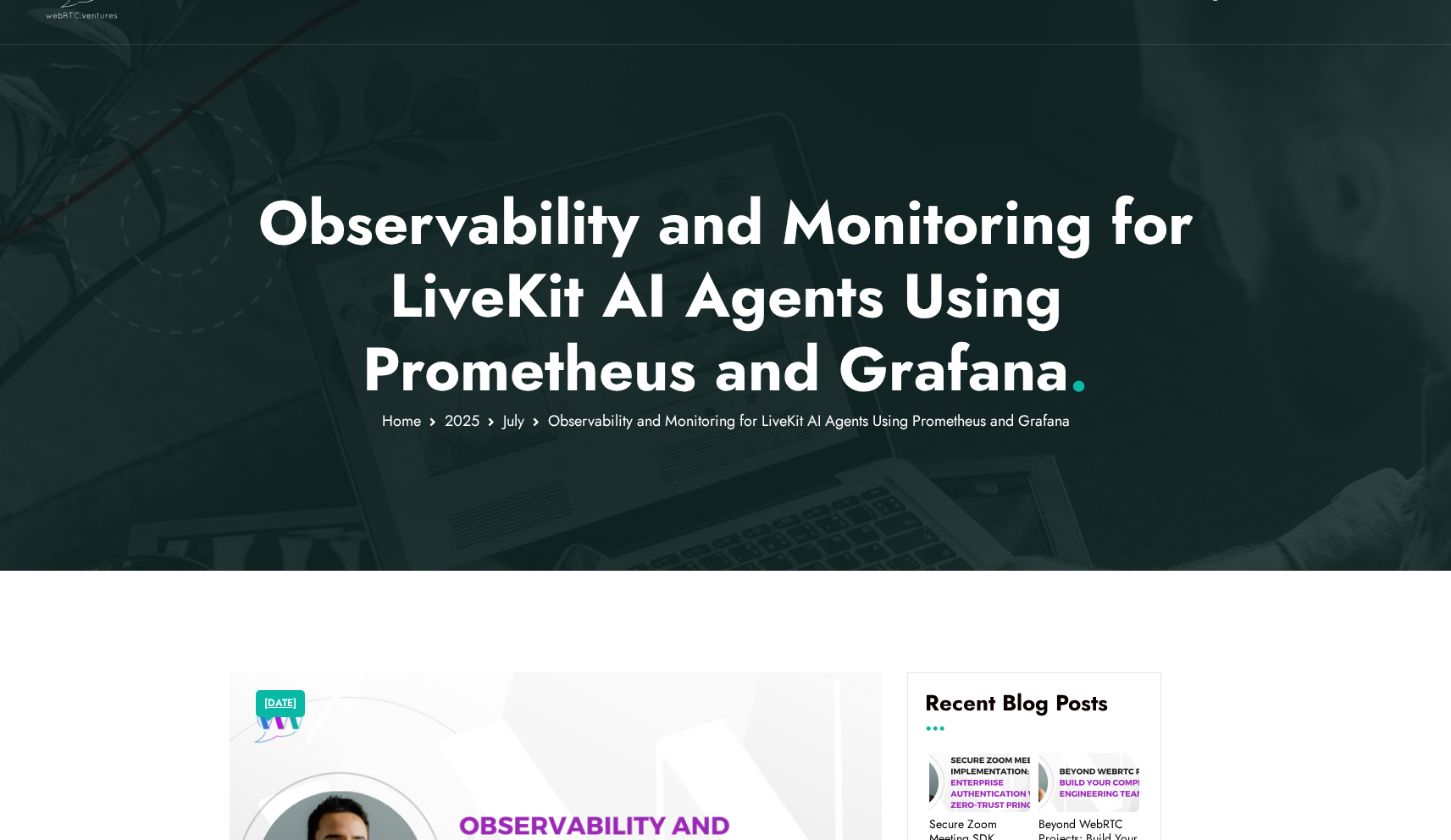
scroll to position [0, 0]
